Goal: Task Accomplishment & Management: Complete application form

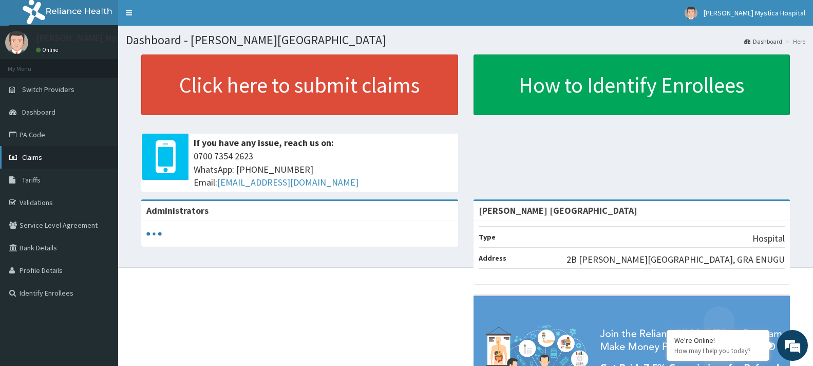
click at [43, 156] on link "Claims" at bounding box center [59, 157] width 118 height 23
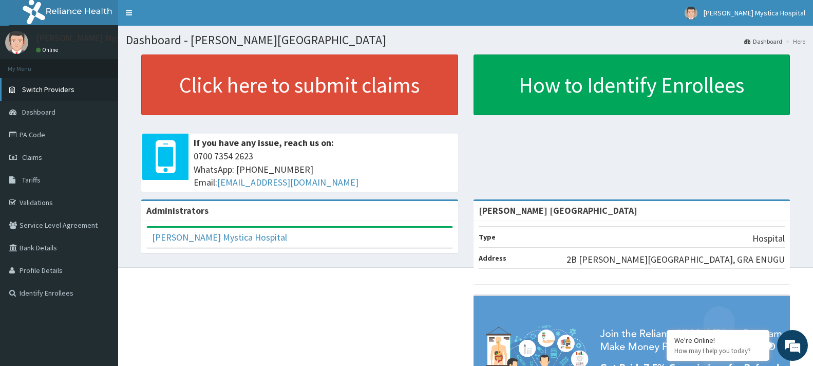
click at [51, 88] on span "Switch Providers" at bounding box center [48, 89] width 52 height 9
click at [44, 178] on link "Tariffs" at bounding box center [59, 179] width 118 height 23
click at [53, 159] on link "Claims" at bounding box center [59, 157] width 118 height 23
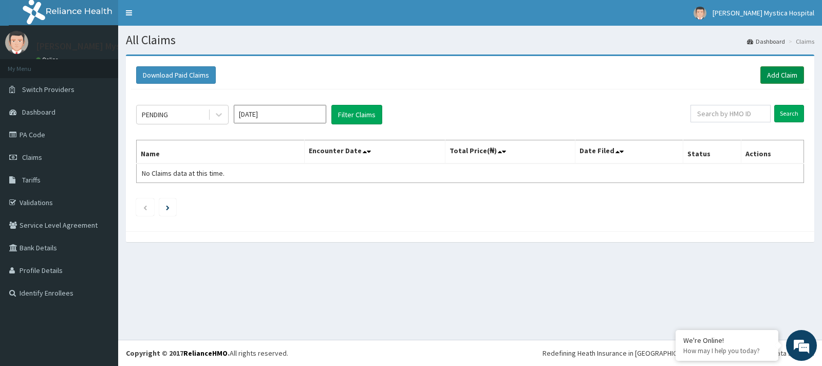
click at [791, 74] on link "Add Claim" at bounding box center [782, 74] width 44 height 17
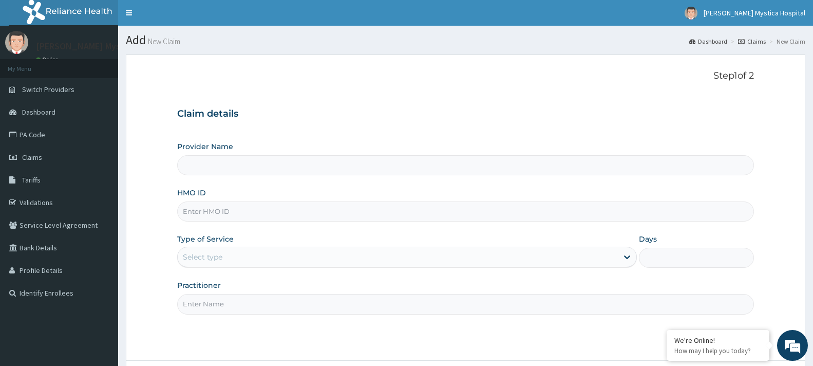
type input "[PERSON_NAME] [GEOGRAPHIC_DATA]"
click at [67, 130] on link "PA Code" at bounding box center [59, 134] width 118 height 23
click at [56, 289] on link "Identify Enrollees" at bounding box center [59, 292] width 118 height 23
type input "[PERSON_NAME] [GEOGRAPHIC_DATA]"
click at [40, 152] on link "Claims" at bounding box center [59, 157] width 118 height 23
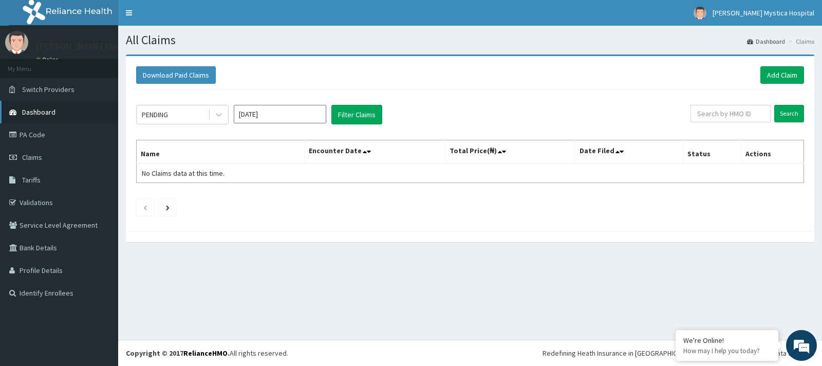
click at [65, 111] on link "Dashboard" at bounding box center [59, 112] width 118 height 23
click at [45, 173] on link "Tariffs" at bounding box center [59, 179] width 118 height 23
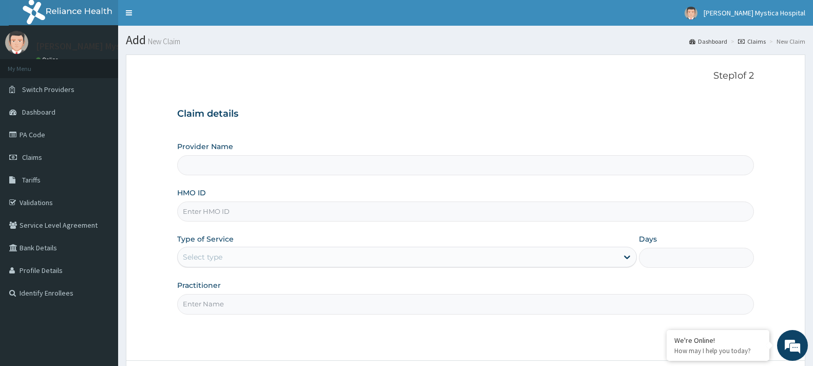
type input "[PERSON_NAME] [GEOGRAPHIC_DATA]"
